Goal: Task Accomplishment & Management: Manage account settings

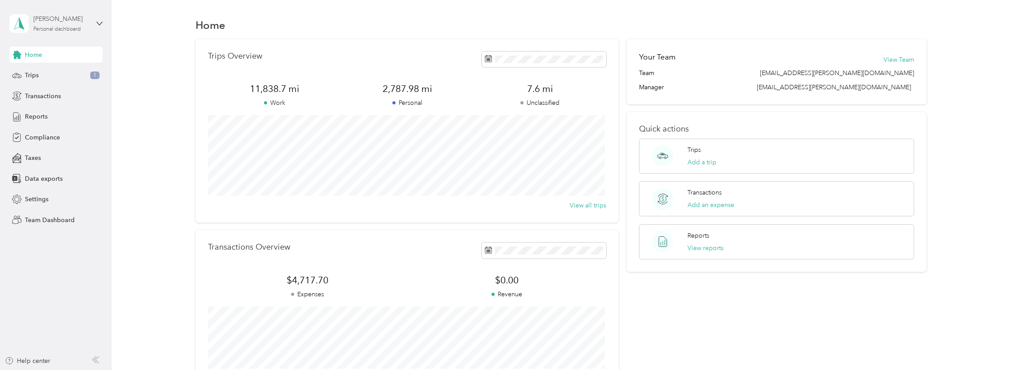
click at [62, 30] on div "Personal dashboard" at bounding box center [57, 29] width 48 height 5
click at [48, 74] on div "Team dashboard" at bounding box center [41, 72] width 48 height 9
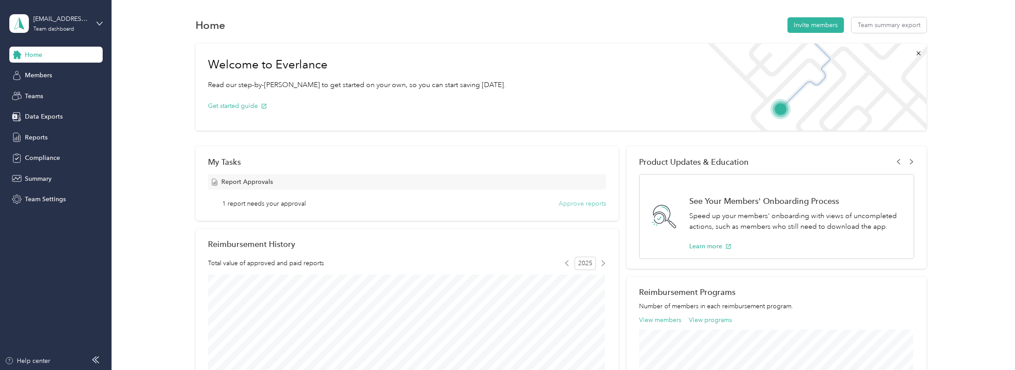
click at [577, 206] on button "Approve reports" at bounding box center [583, 203] width 48 height 9
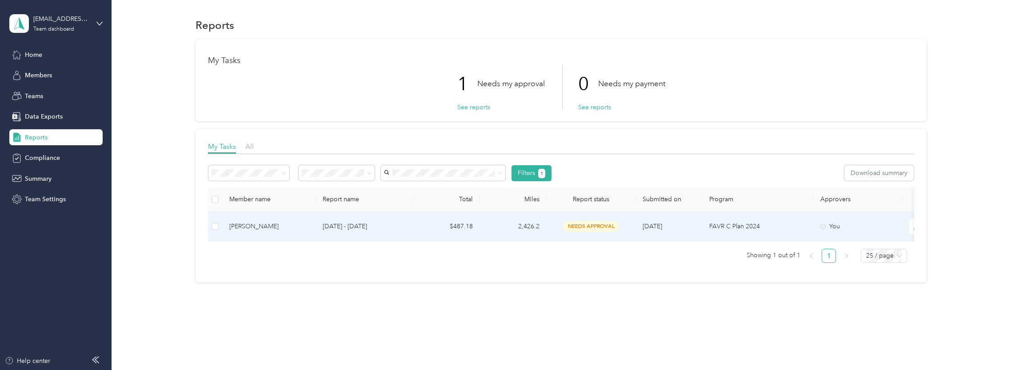
click at [350, 223] on p "[DATE] - [DATE]" at bounding box center [365, 227] width 84 height 10
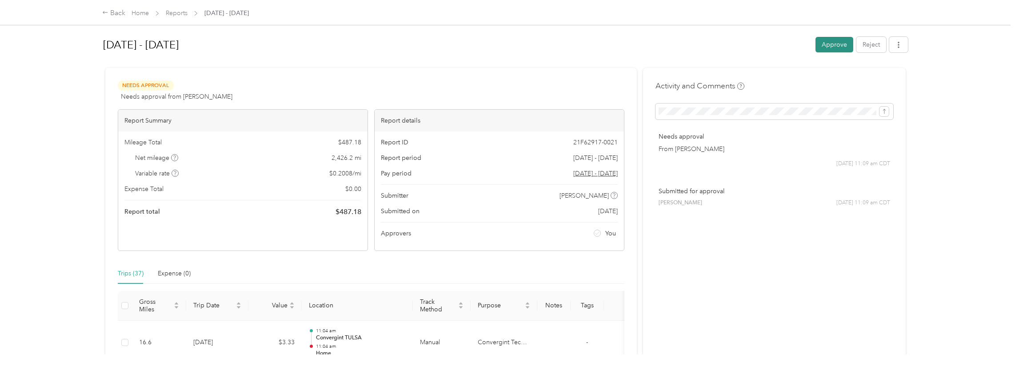
click at [819, 52] on button "Approve" at bounding box center [834, 45] width 38 height 16
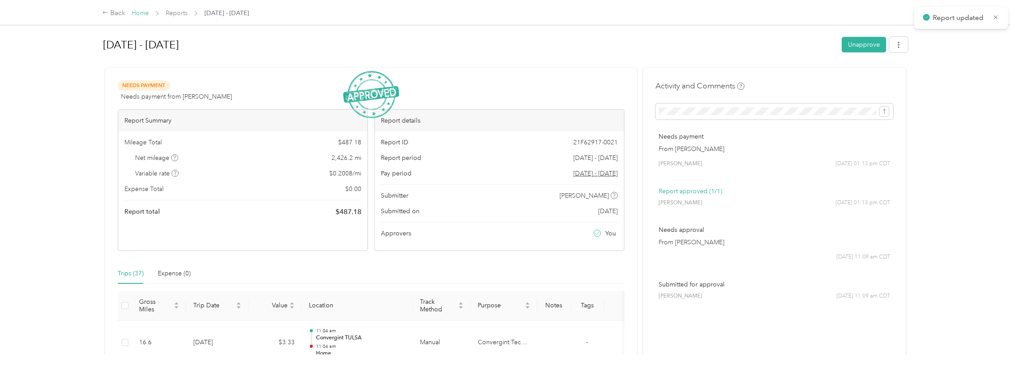
click at [138, 15] on link "Home" at bounding box center [140, 13] width 17 height 8
